Goal: Task Accomplishment & Management: Use online tool/utility

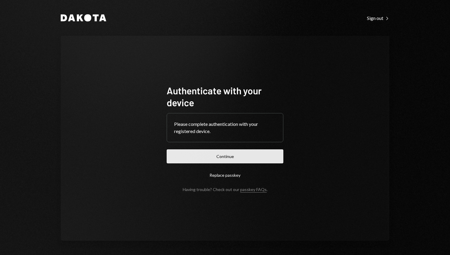
click at [247, 159] on button "Continue" at bounding box center [225, 156] width 117 height 14
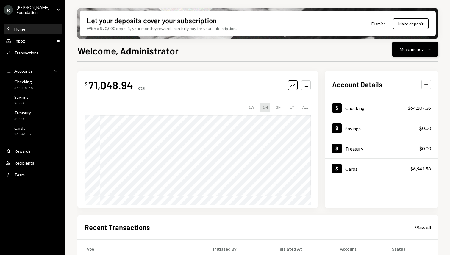
click at [418, 50] on div "Move money" at bounding box center [412, 49] width 24 height 6
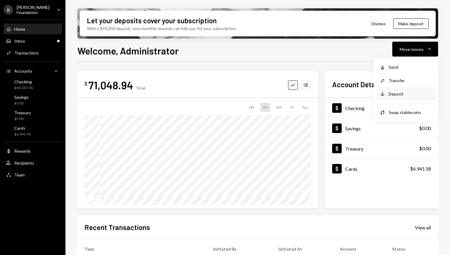
click at [393, 94] on div "Deposit" at bounding box center [410, 94] width 43 height 6
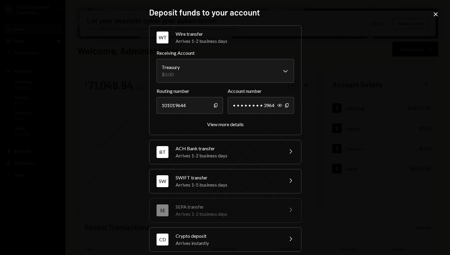
click at [225, 230] on div "CD Crypto deposit Arrives instantly Chevron Right" at bounding box center [225, 240] width 152 height 24
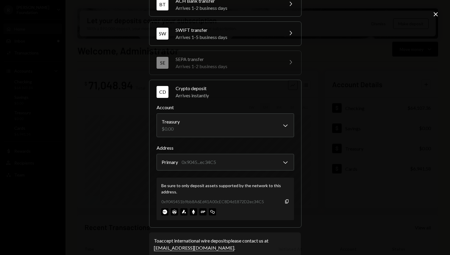
scroll to position [73, 0]
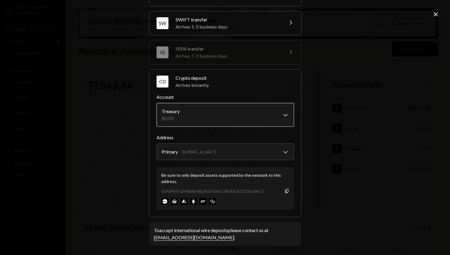
click at [183, 117] on body "R [PERSON_NAME] Foundation Caret Down Home Home Inbox Inbox Activities Transact…" at bounding box center [225, 127] width 450 height 255
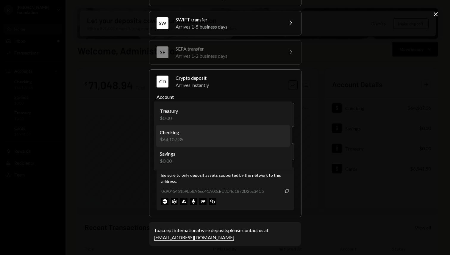
select select "**********"
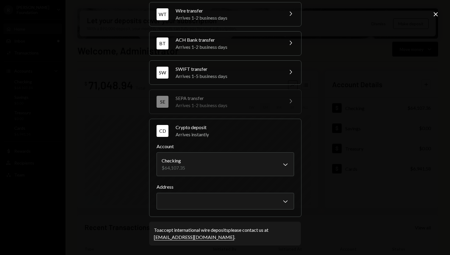
scroll to position [23, 0]
click at [264, 198] on body "R [PERSON_NAME] Foundation Caret Down Home Home Inbox Inbox Activities Transact…" at bounding box center [225, 127] width 450 height 255
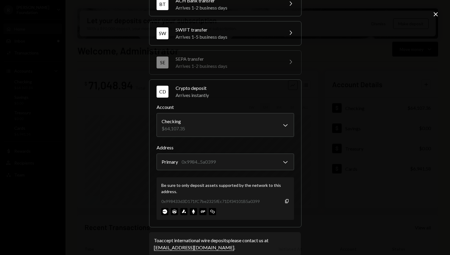
scroll to position [66, 0]
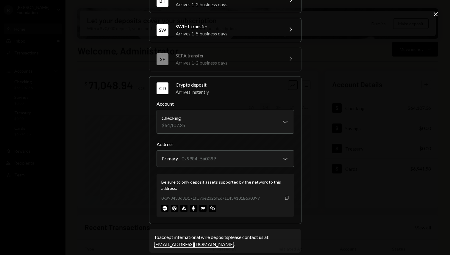
click at [286, 197] on icon "button" at bounding box center [286, 198] width 3 height 4
click at [287, 198] on icon "Copy" at bounding box center [287, 198] width 5 height 5
